Goal: Task Accomplishment & Management: Complete application form

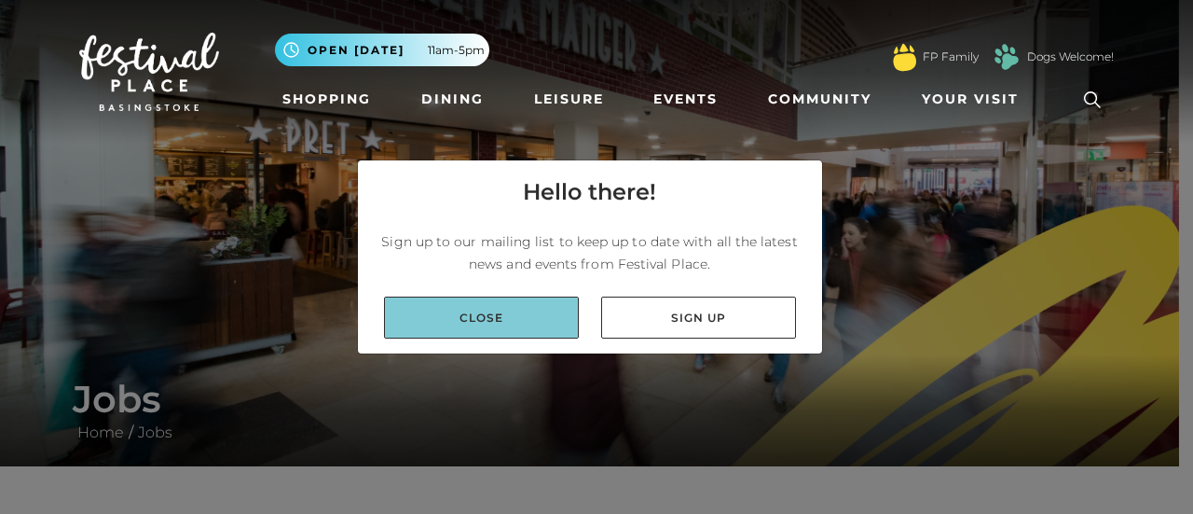
click at [500, 309] on link "Close" at bounding box center [481, 317] width 195 height 42
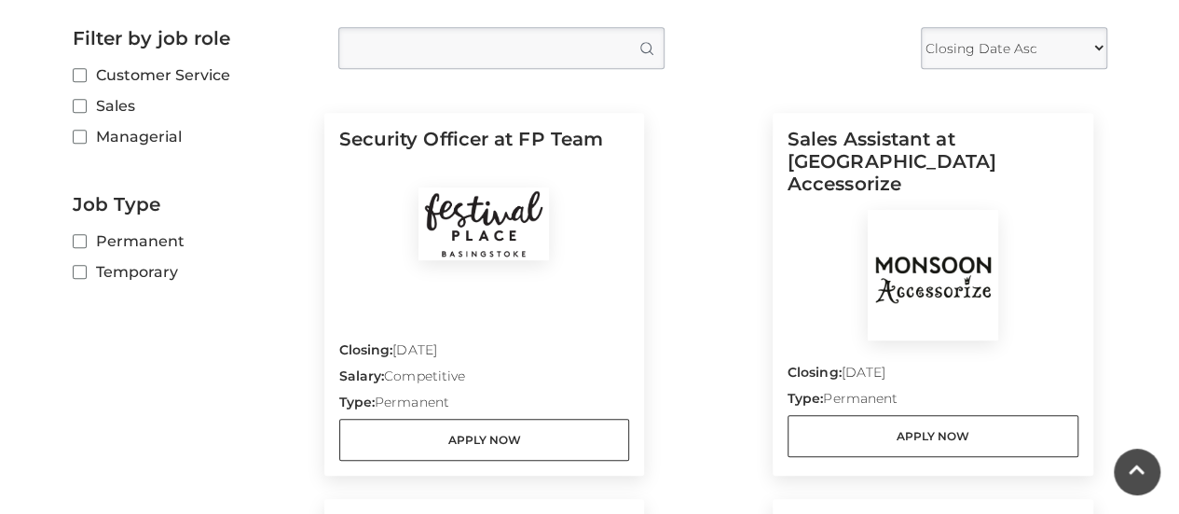
scroll to position [515, 0]
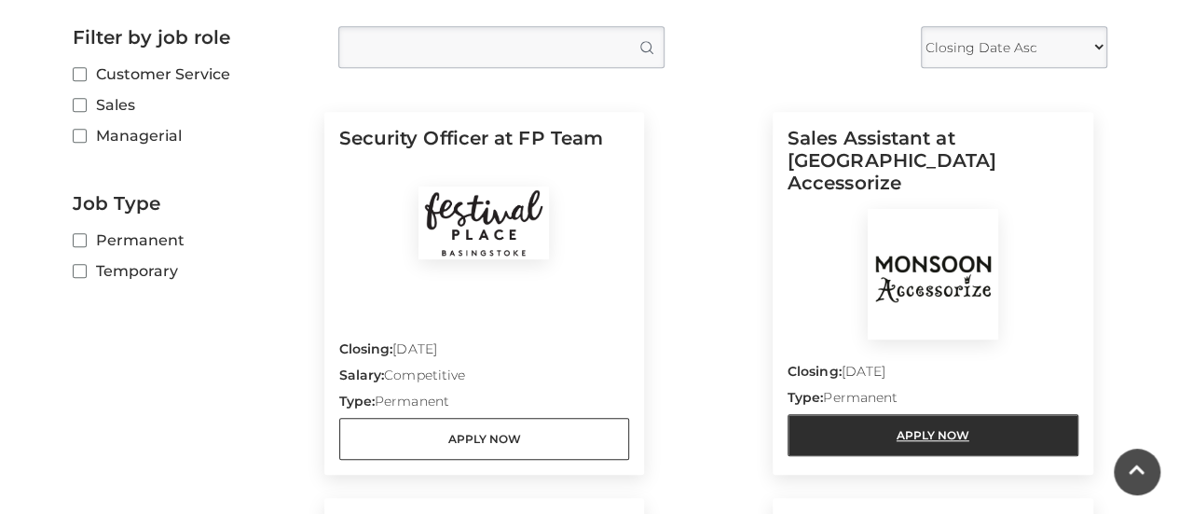
click at [946, 414] on link "Apply Now" at bounding box center [933, 435] width 291 height 42
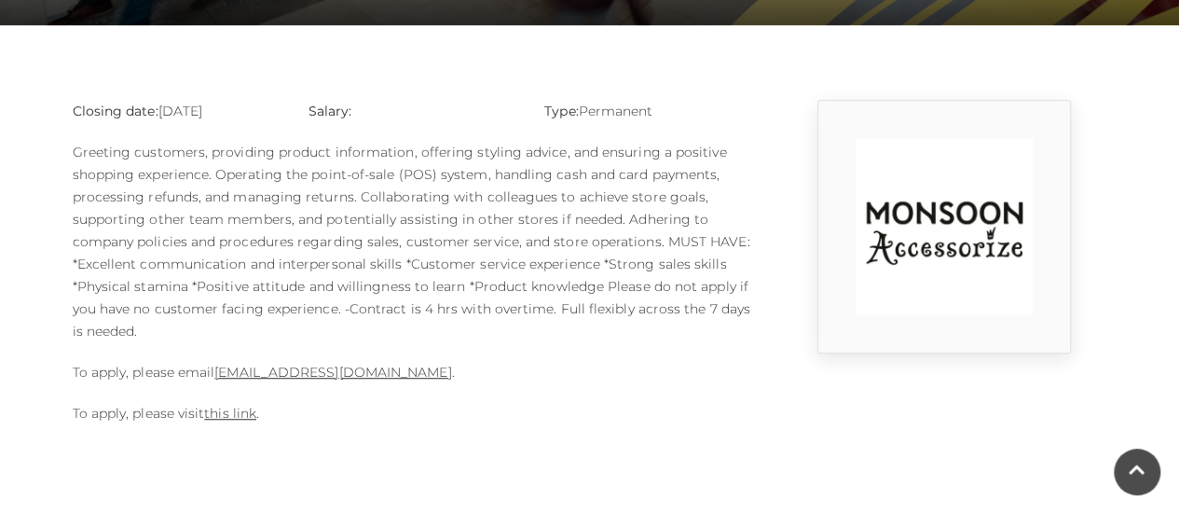
scroll to position [445, 0]
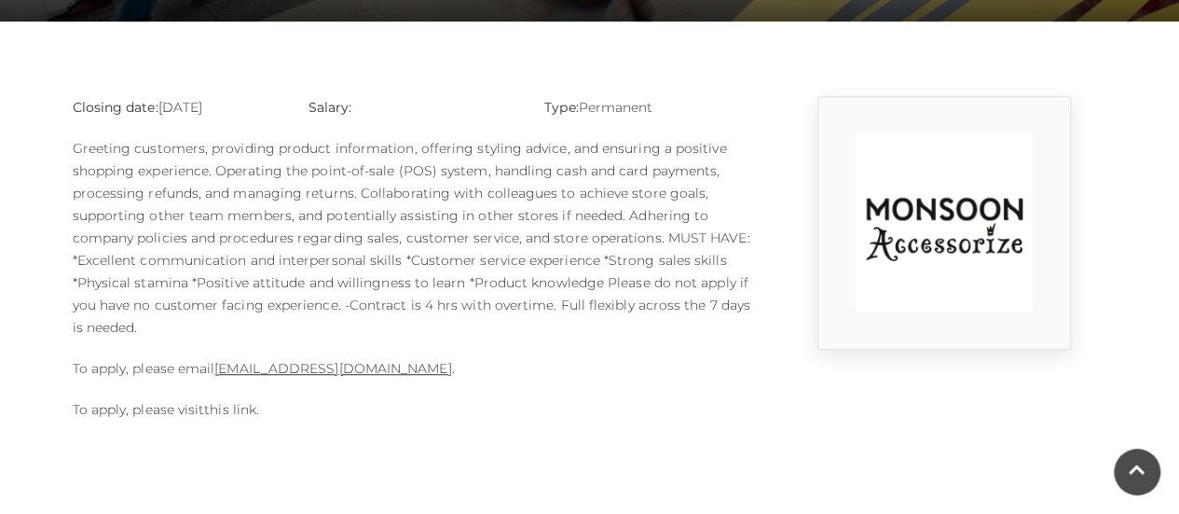
click at [233, 412] on link "this link" at bounding box center [230, 409] width 52 height 17
click at [246, 402] on link "this link" at bounding box center [230, 409] width 52 height 17
drag, startPoint x: 227, startPoint y: 414, endPoint x: 392, endPoint y: 478, distance: 176.2
click at [392, 478] on body "Skip to Navigation Skip to Content Toggle navigation .st5{fill:none;stroke:#FFF…" at bounding box center [589, 273] width 1179 height 1437
click at [322, 364] on link "1124m@monsoonmail.rms-metro.com" at bounding box center [332, 368] width 237 height 17
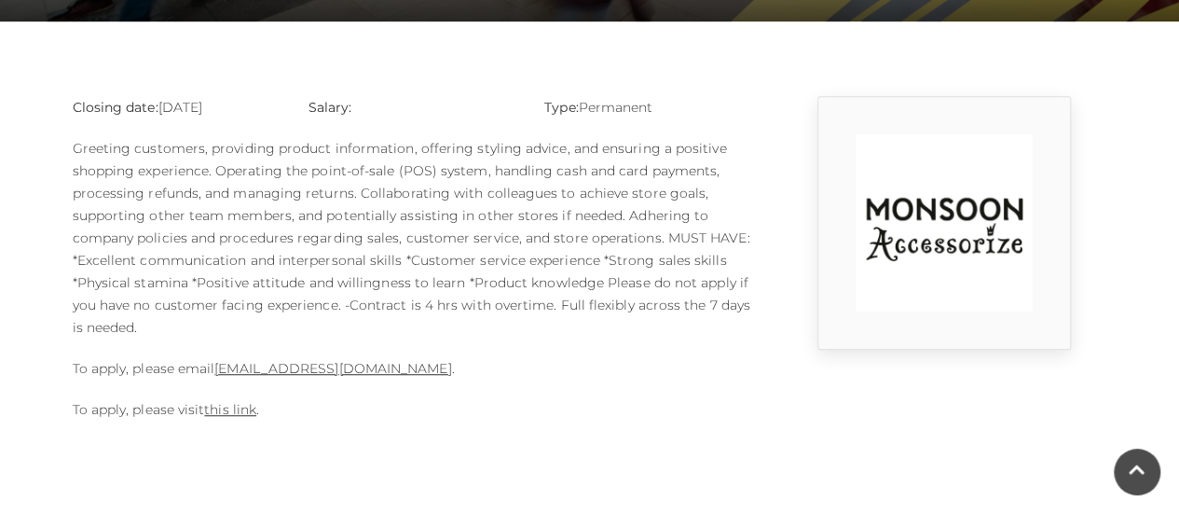
drag, startPoint x: 214, startPoint y: 364, endPoint x: 466, endPoint y: 364, distance: 251.7
click at [466, 364] on p "To apply, please email 1124m@monsoonmail.rms-metro.com ." at bounding box center [413, 368] width 681 height 22
copy p "1124m@monsoonmail.rms-metro.com"
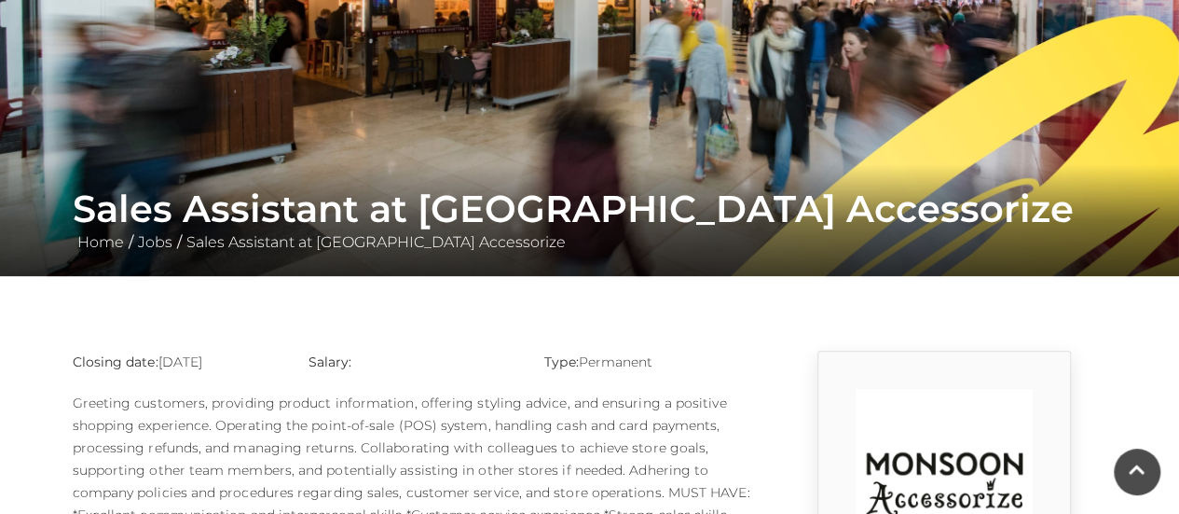
scroll to position [167, 0]
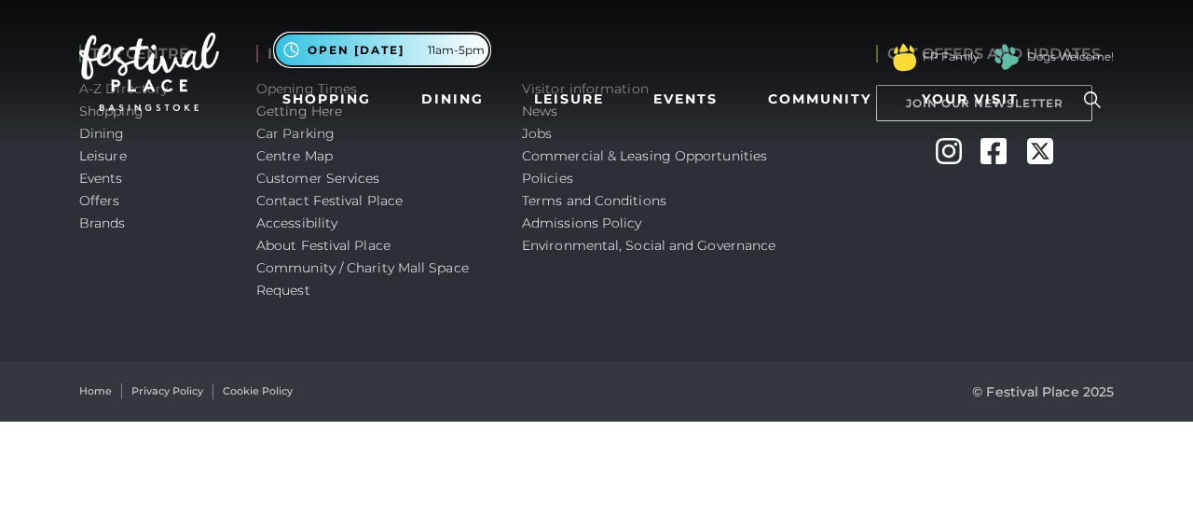
click at [345, 40] on button ".st5{fill:none;stroke:#FFFFFF;stroke-width:2.29;stroke-miterlimit:10;} Open tod…" at bounding box center [382, 50] width 214 height 33
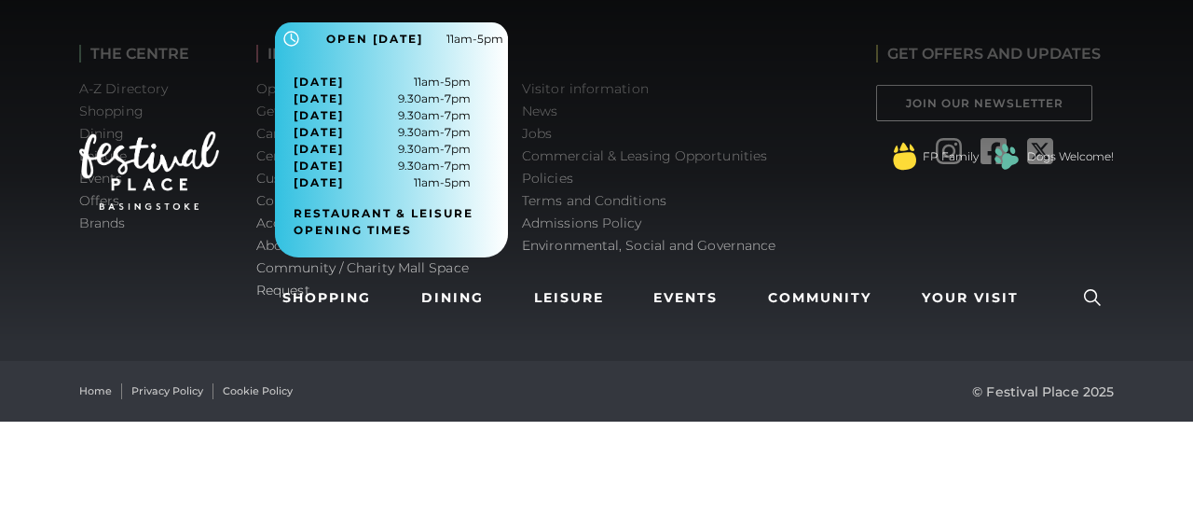
click at [438, 402] on div "Home Privacy Policy Cookie Policy © Festival Place 2025" at bounding box center [596, 391] width 1063 height 61
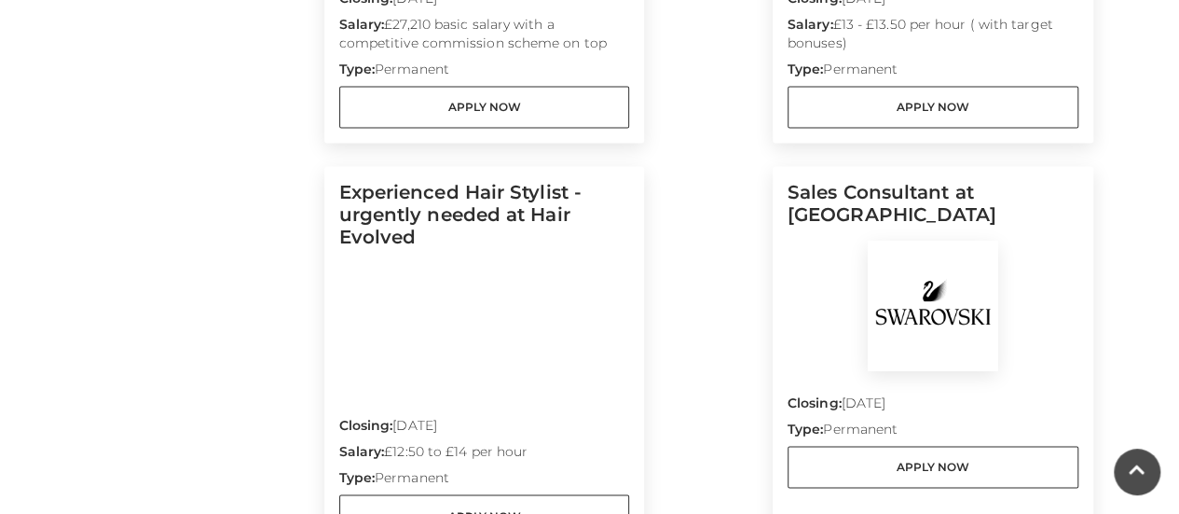
scroll to position [1252, 0]
drag, startPoint x: 721, startPoint y: 297, endPoint x: 692, endPoint y: 408, distance: 114.6
click at [692, 408] on div "Security Officer at FP Team Closing: 14 Sep 2025 Salary: Competitive Type: Perm…" at bounding box center [708, 154] width 769 height 1602
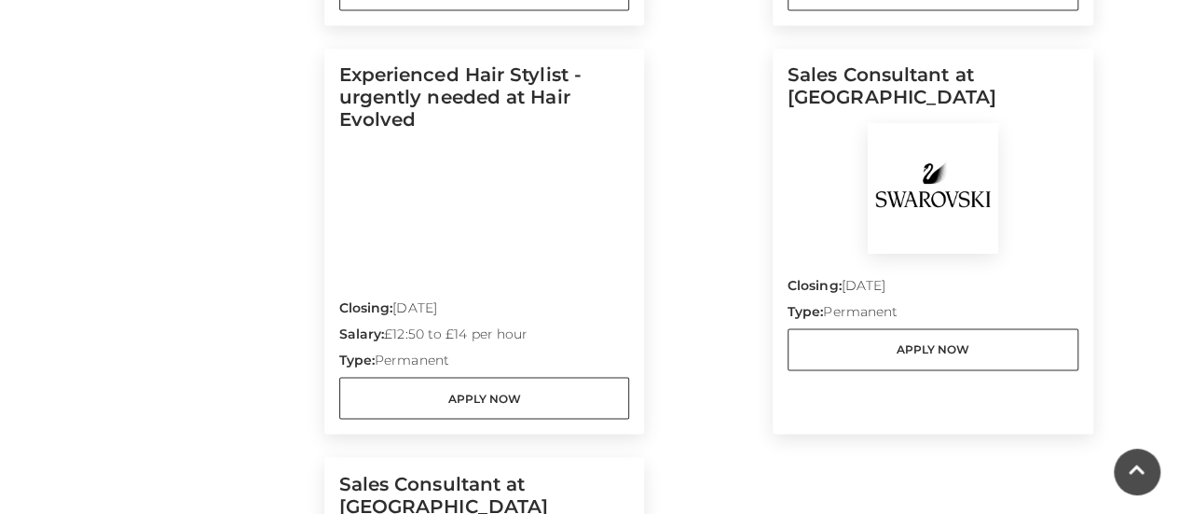
scroll to position [1347, 0]
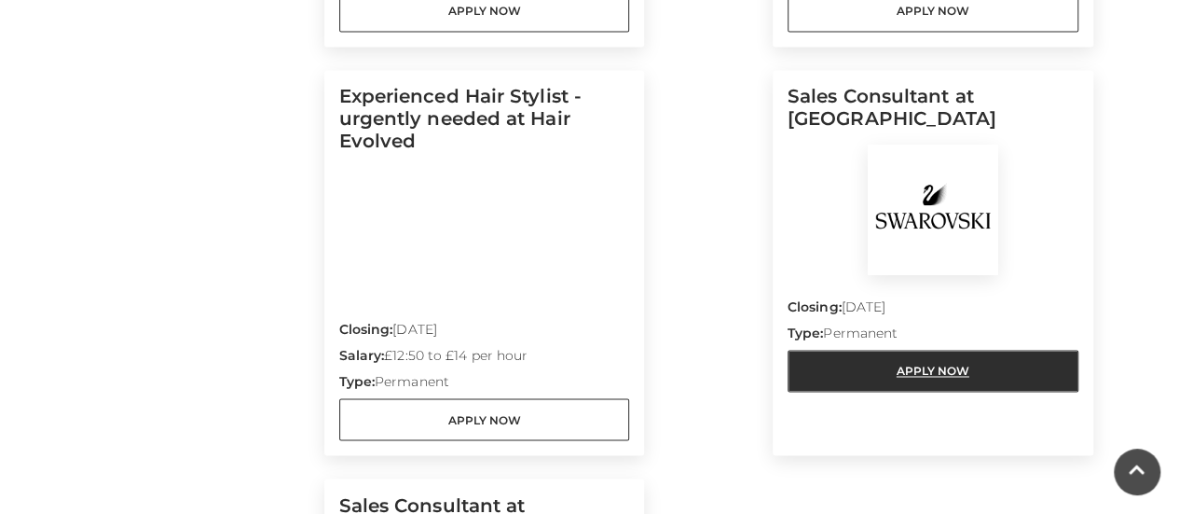
click at [855, 368] on link "Apply Now" at bounding box center [933, 371] width 291 height 42
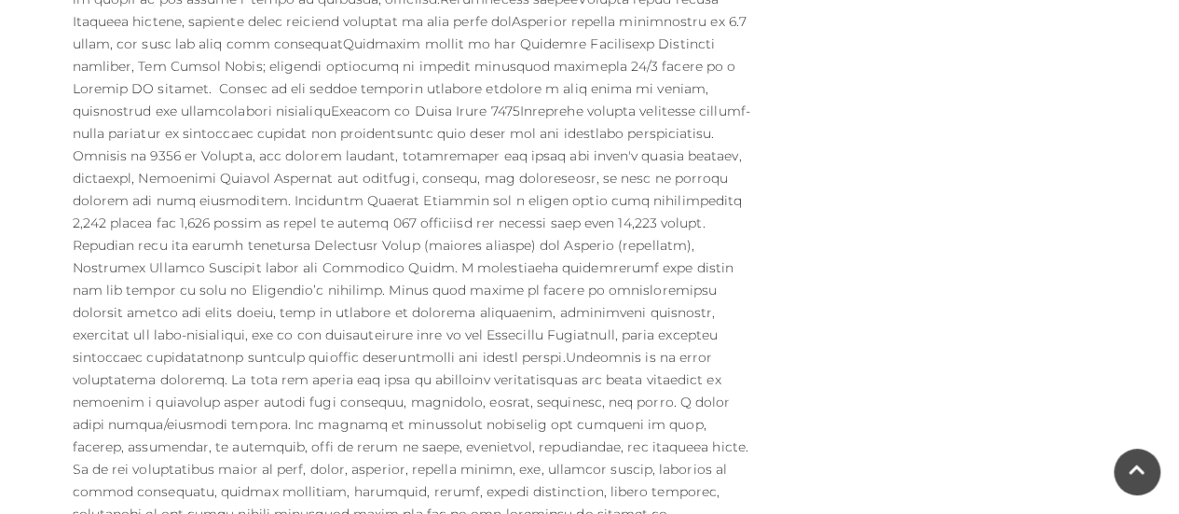
scroll to position [970, 0]
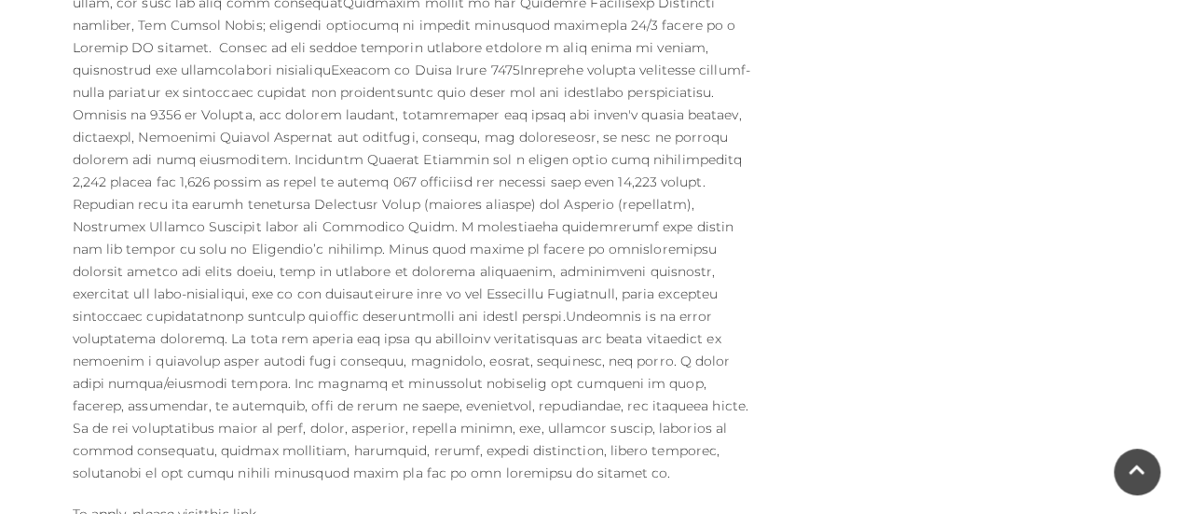
click at [239, 505] on link "this link" at bounding box center [230, 513] width 52 height 17
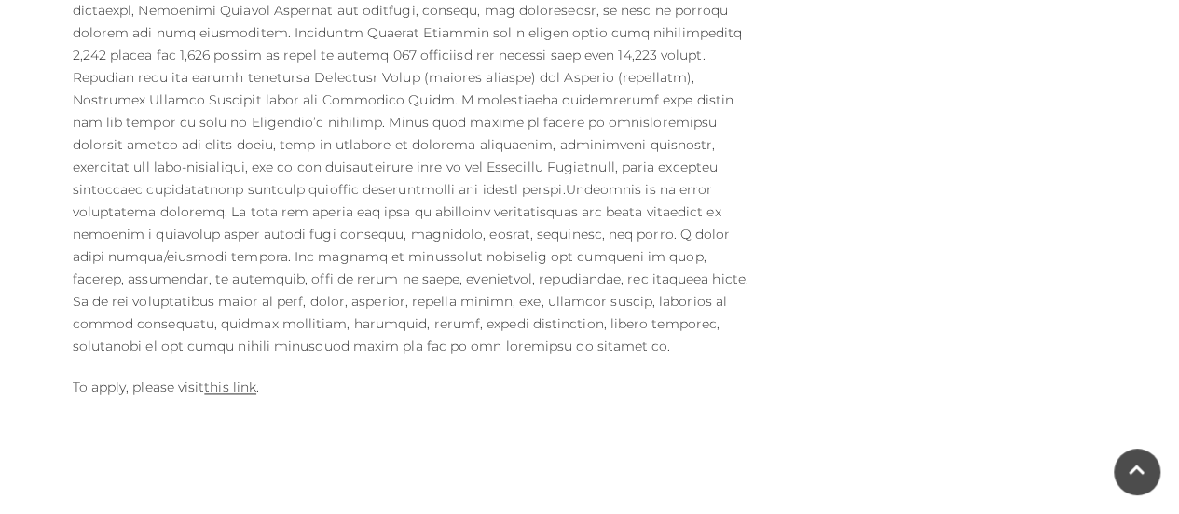
scroll to position [1101, 0]
click at [223, 375] on link "this link" at bounding box center [230, 383] width 52 height 17
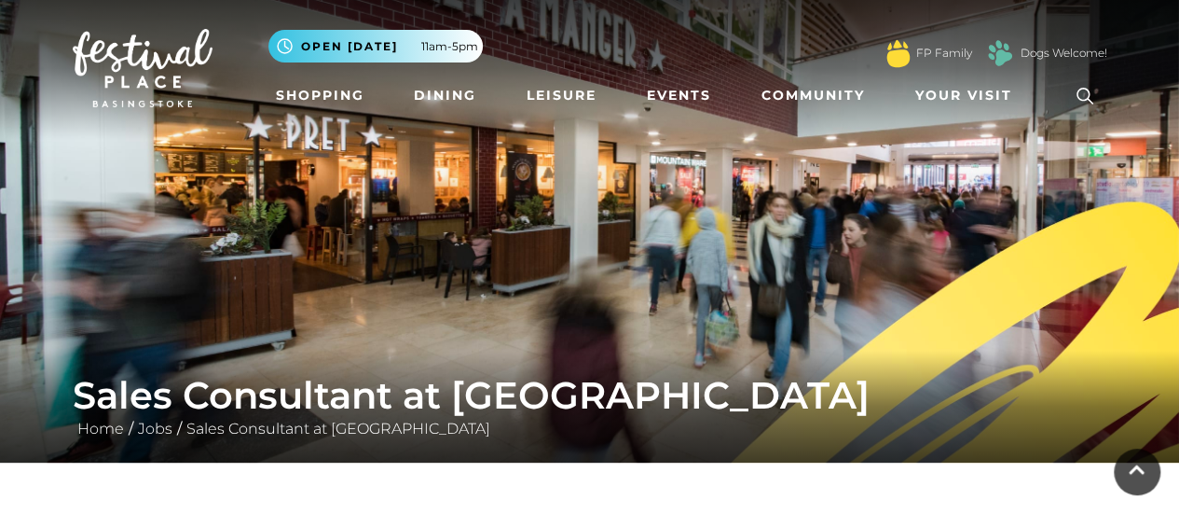
scroll to position [2, 0]
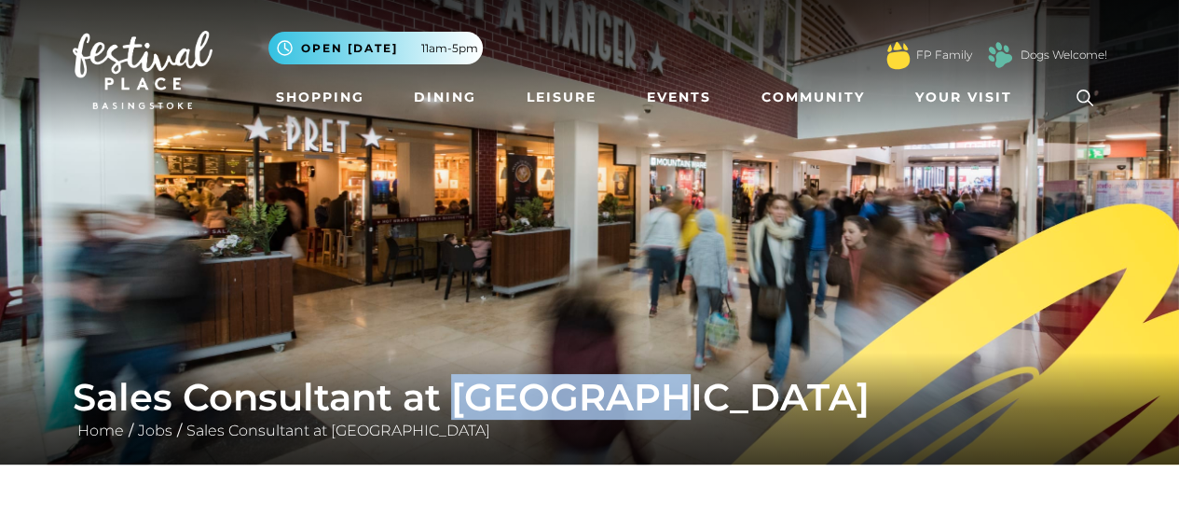
drag, startPoint x: 452, startPoint y: 398, endPoint x: 643, endPoint y: 402, distance: 191.1
click at [643, 402] on h1 "Sales Consultant at [GEOGRAPHIC_DATA]" at bounding box center [590, 397] width 1035 height 45
copy h1 "Swarovski"
